Goal: Task Accomplishment & Management: Complete application form

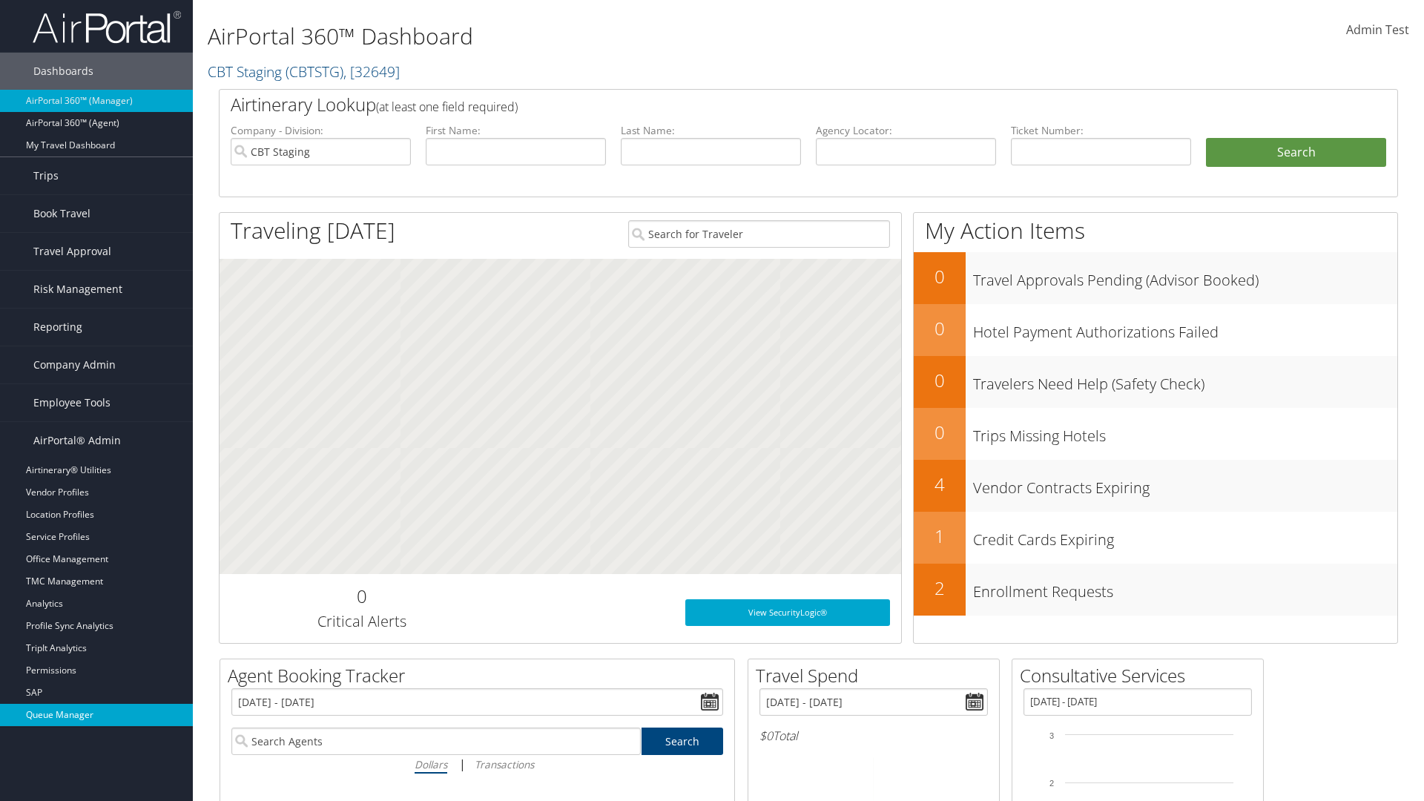
click at [96, 715] on link "Queue Manager" at bounding box center [96, 715] width 193 height 22
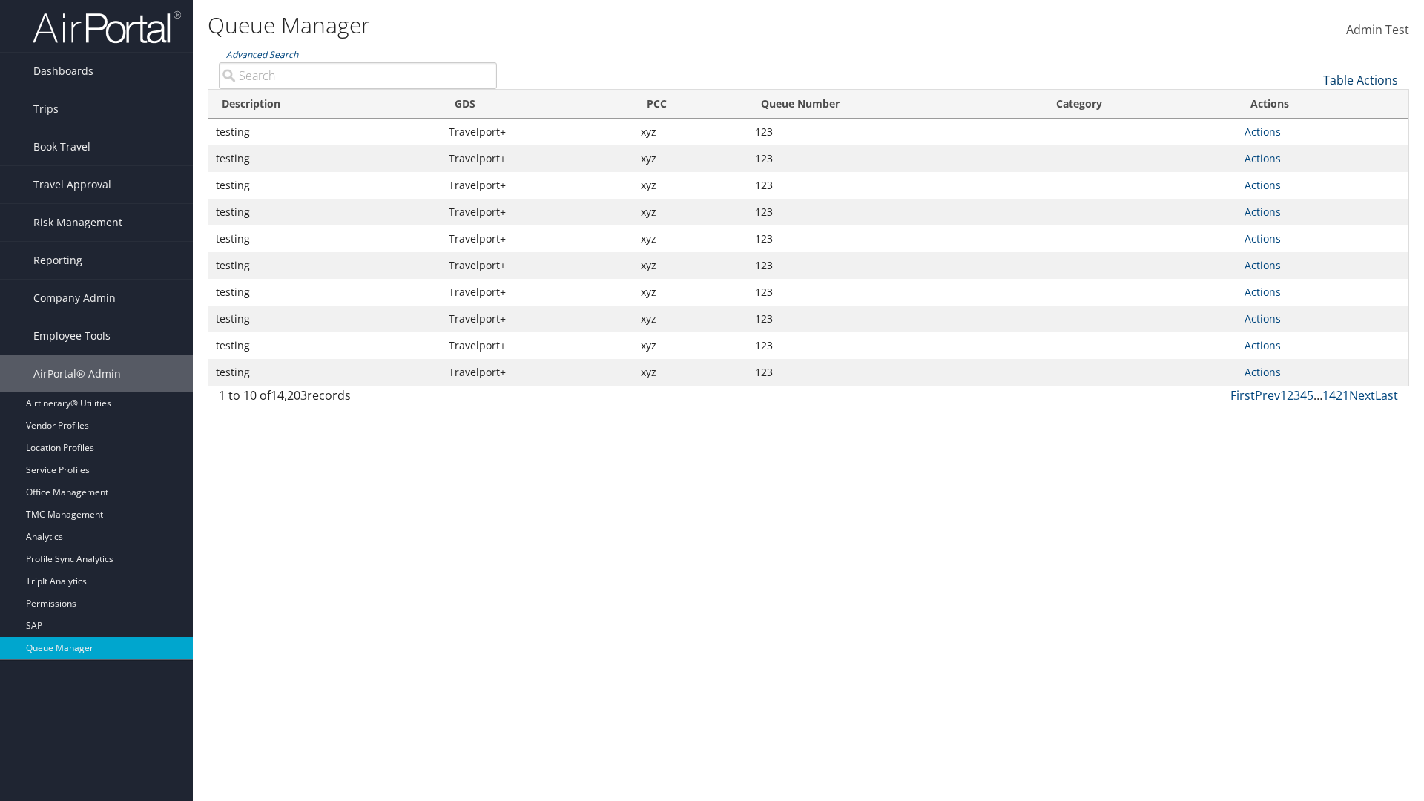
click at [1360, 80] on link "Table Actions" at bounding box center [1360, 80] width 75 height 16
click at [1310, 128] on link "New Record" at bounding box center [1310, 128] width 195 height 25
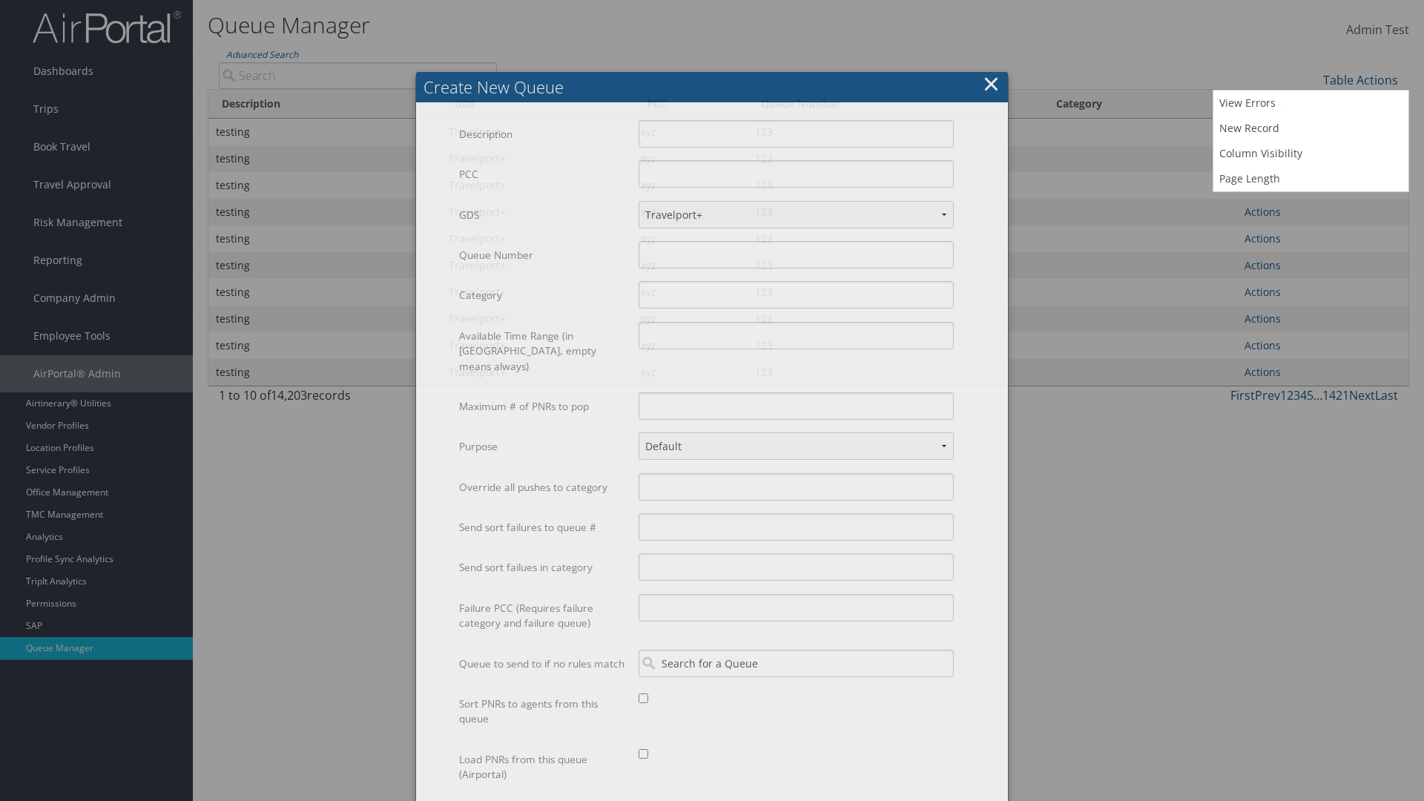
click at [543, 120] on label "Description" at bounding box center [543, 134] width 168 height 28
click at [638, 120] on input "Description" at bounding box center [795, 133] width 315 height 27
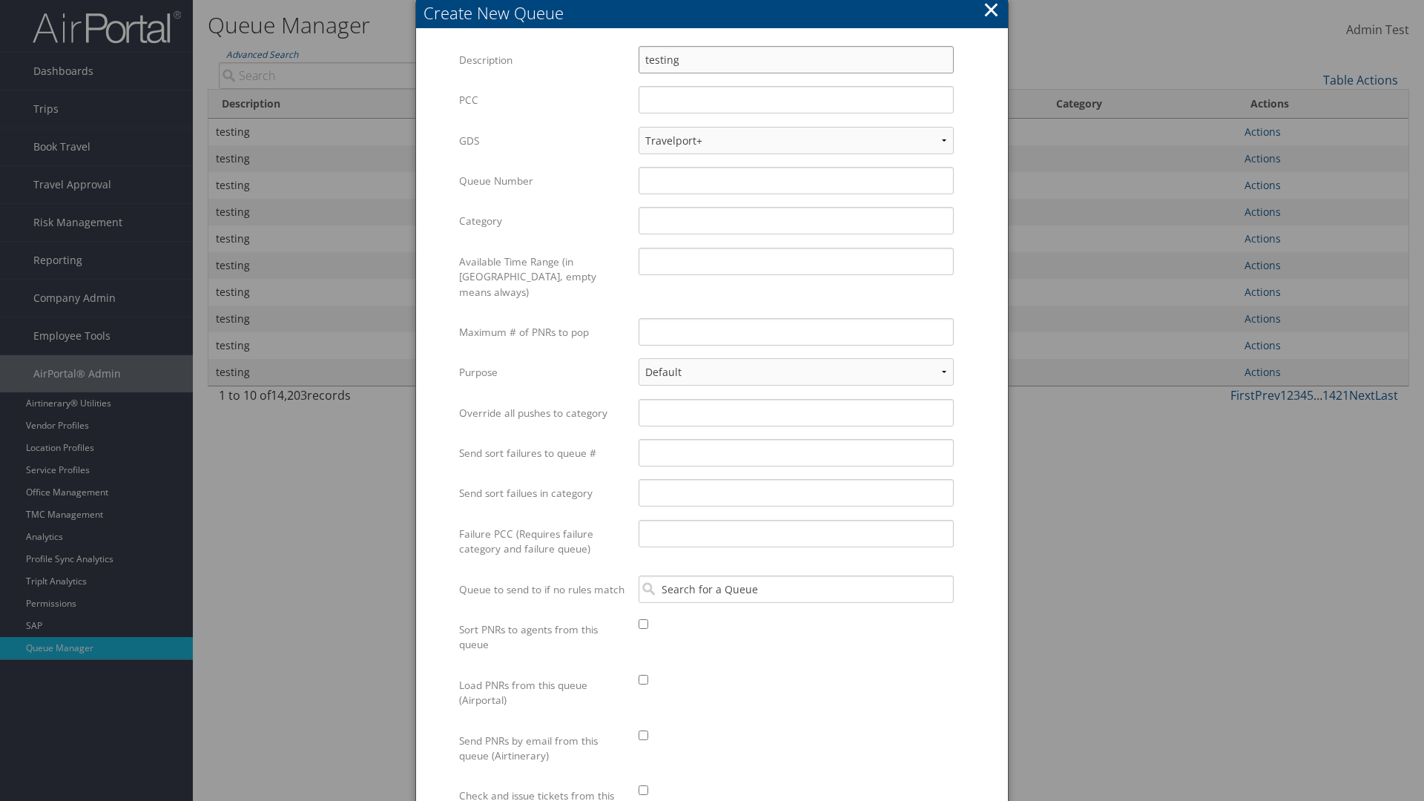
type input "testing"
click at [543, 100] on label "PCC" at bounding box center [543, 100] width 168 height 28
click at [638, 100] on input "PCC" at bounding box center [795, 99] width 315 height 27
type input "xyz"
click at [543, 181] on label "Queue Number" at bounding box center [543, 181] width 168 height 28
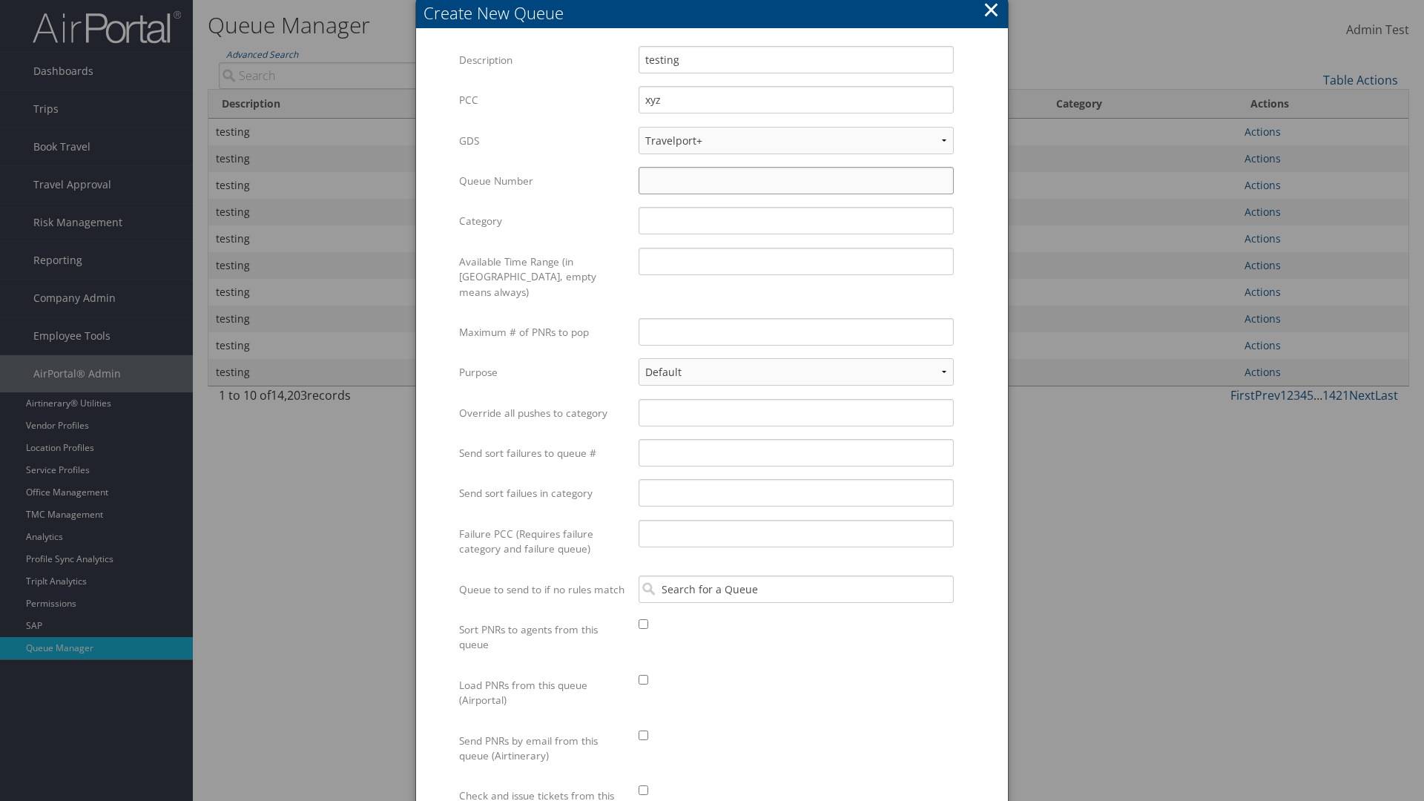
click at [638, 181] on input "Queue Number" at bounding box center [795, 180] width 315 height 27
type input "123"
